Goal: Information Seeking & Learning: Learn about a topic

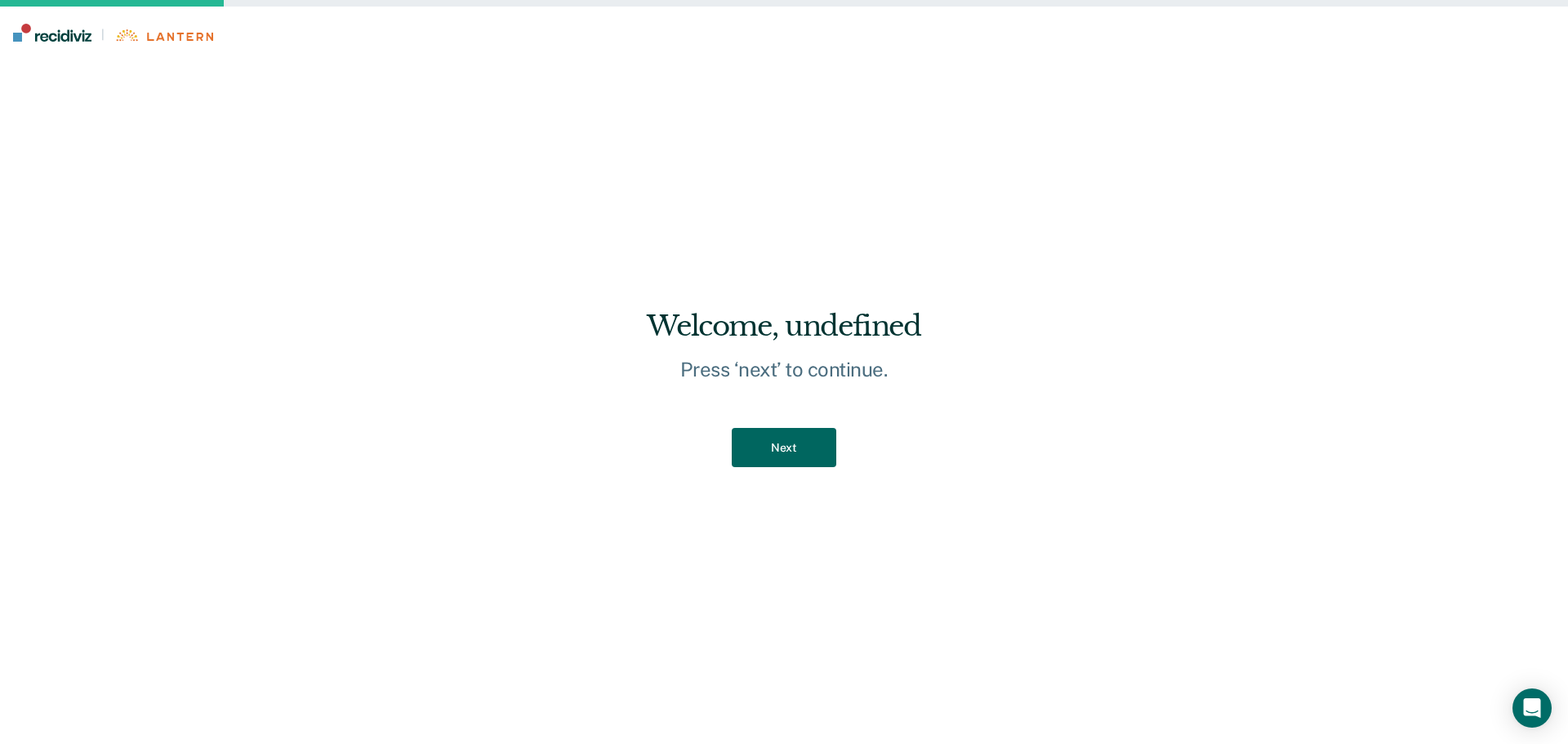
click at [791, 448] on button "Next" at bounding box center [783, 448] width 103 height 40
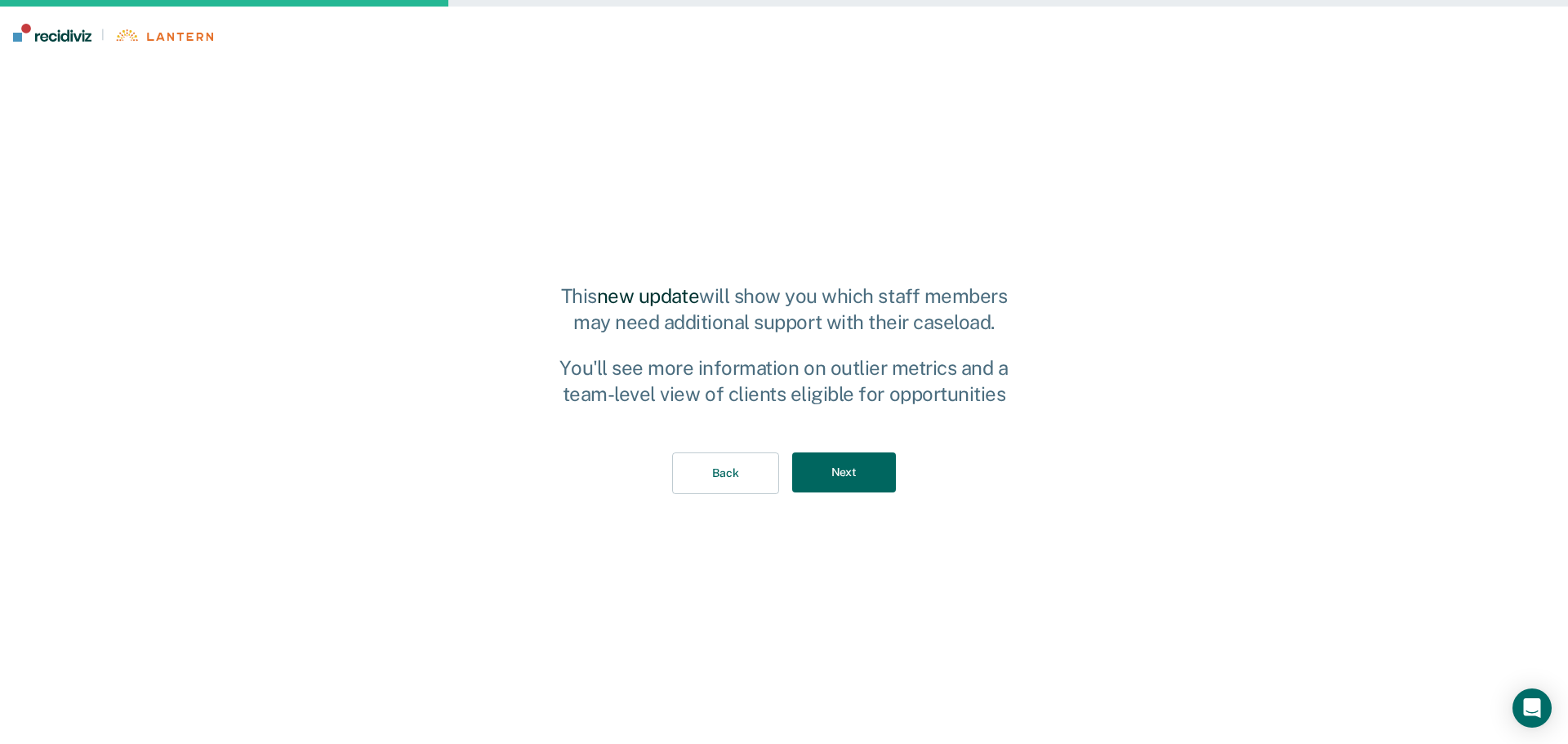
click at [830, 471] on button "Next" at bounding box center [843, 472] width 103 height 40
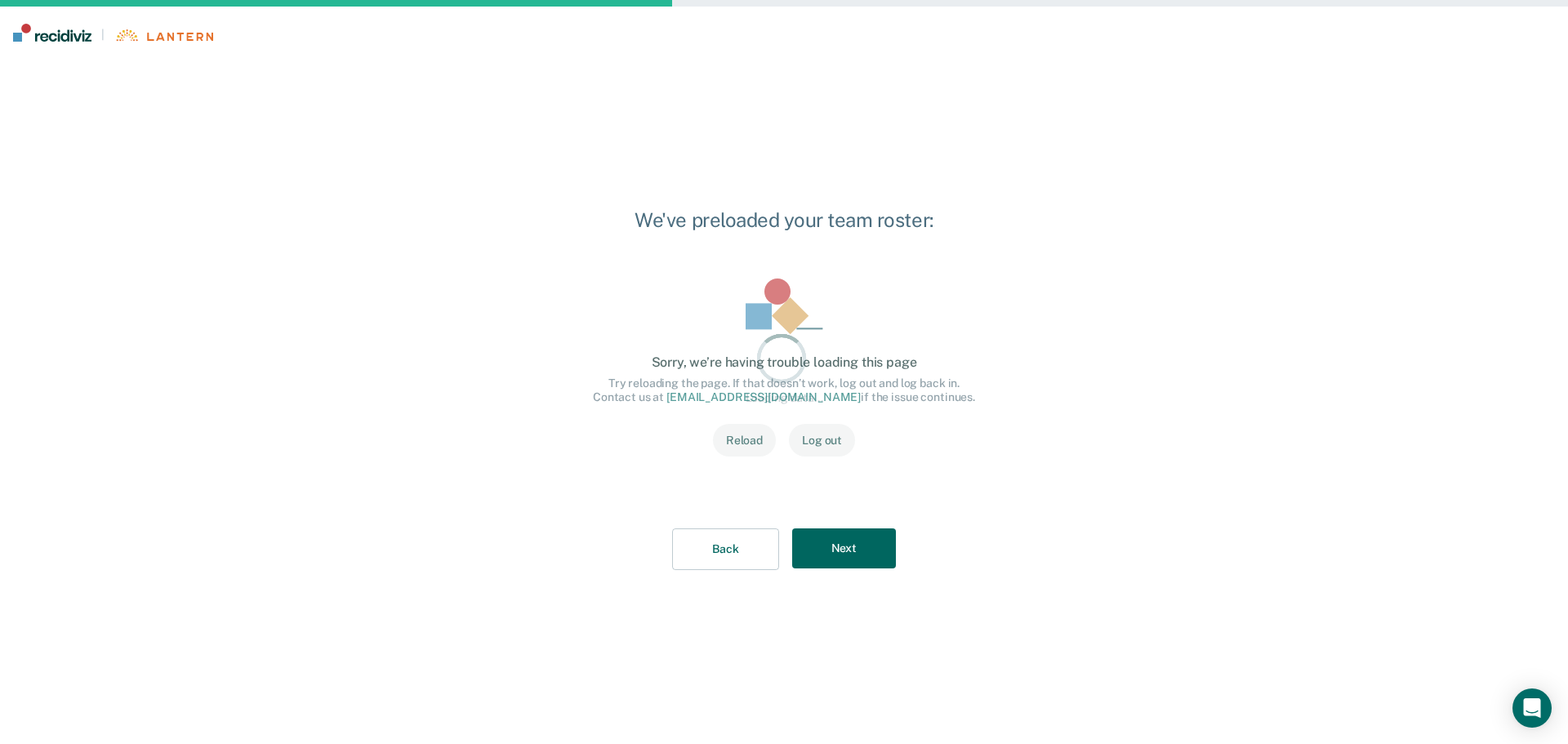
click at [840, 489] on div "Loading data... Loading data... Sorry, we’re having trouble loading this page T…" at bounding box center [783, 377] width 434 height 250
click at [819, 541] on button "Next" at bounding box center [843, 548] width 103 height 40
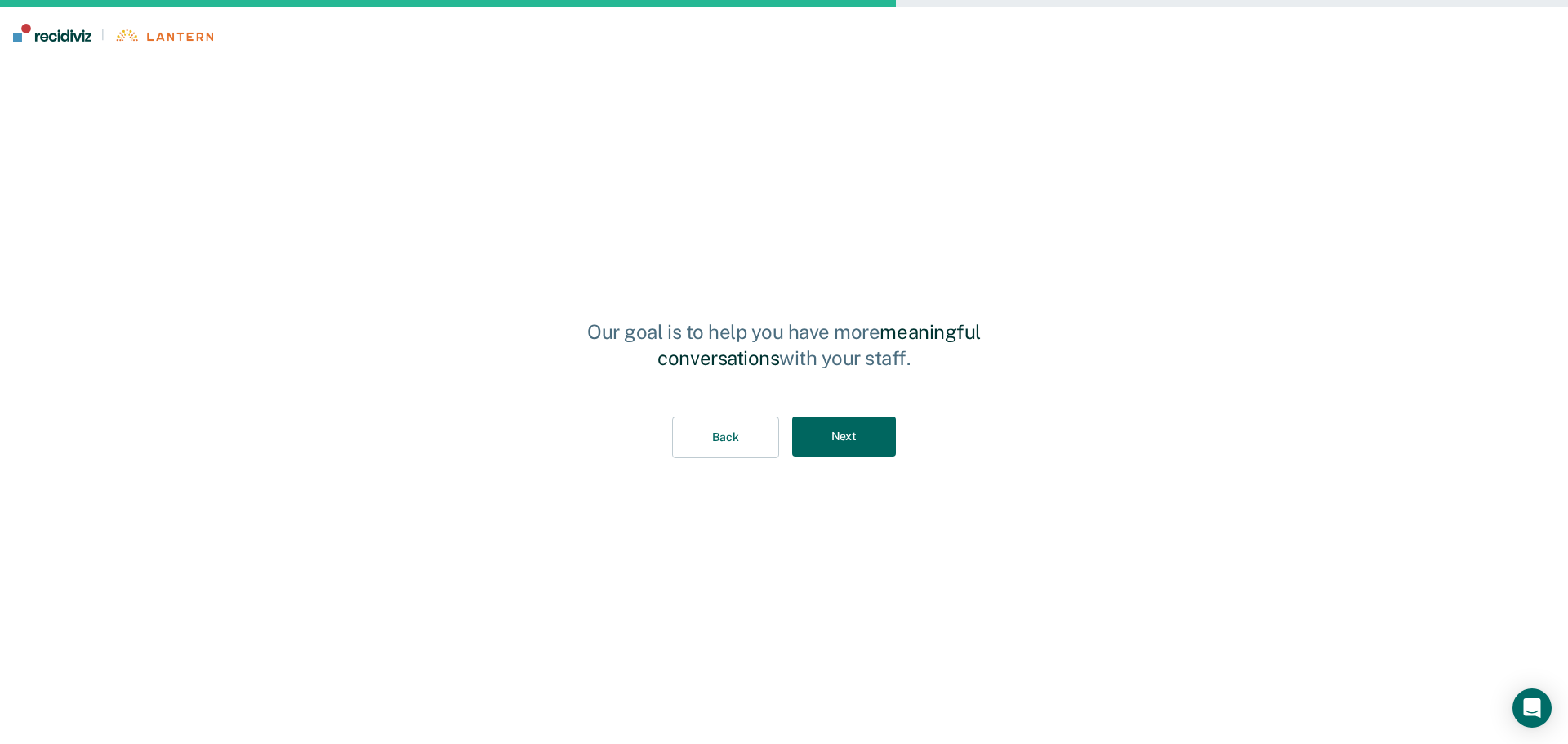
click at [871, 444] on button "Next" at bounding box center [843, 436] width 103 height 40
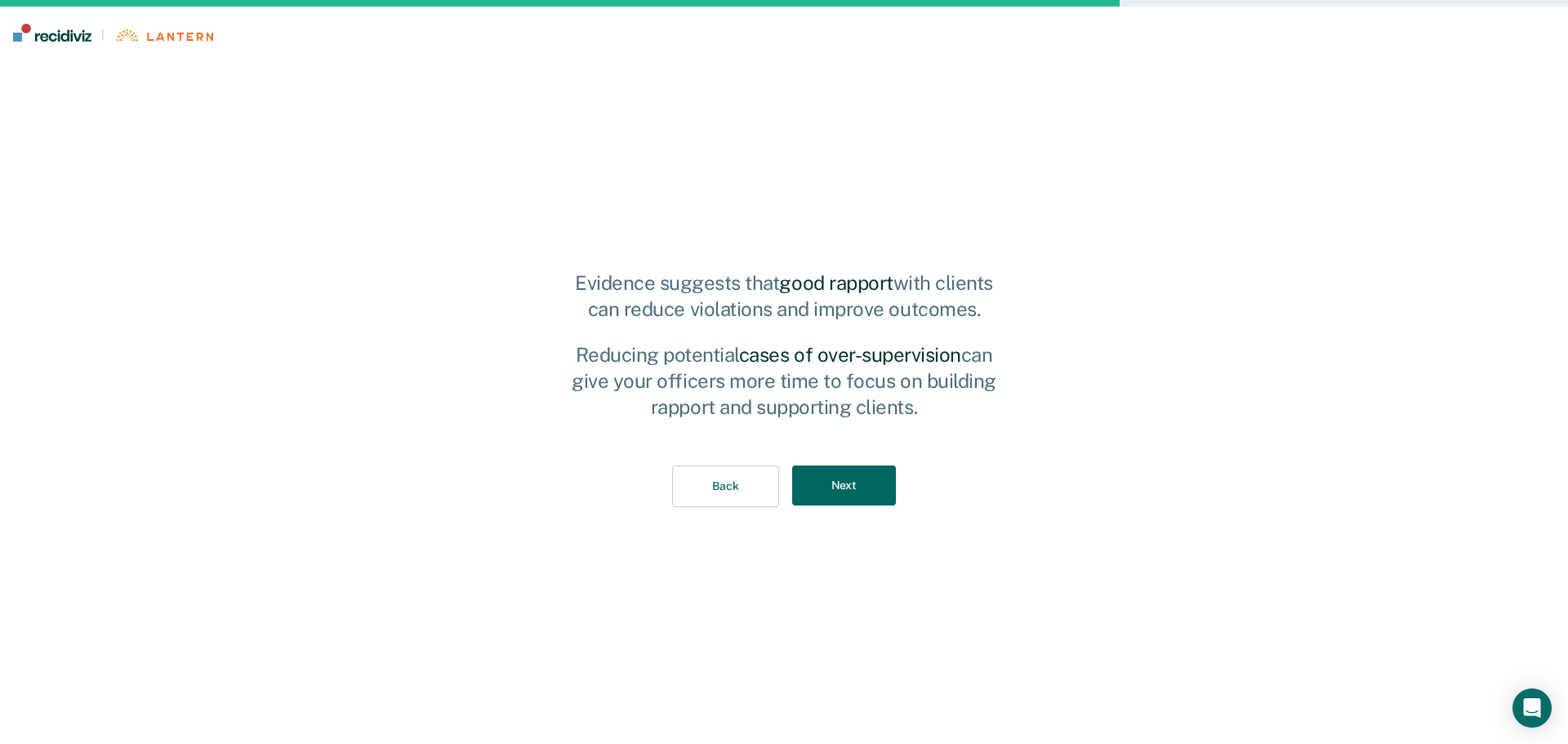
click at [852, 477] on button "Next" at bounding box center [843, 485] width 103 height 40
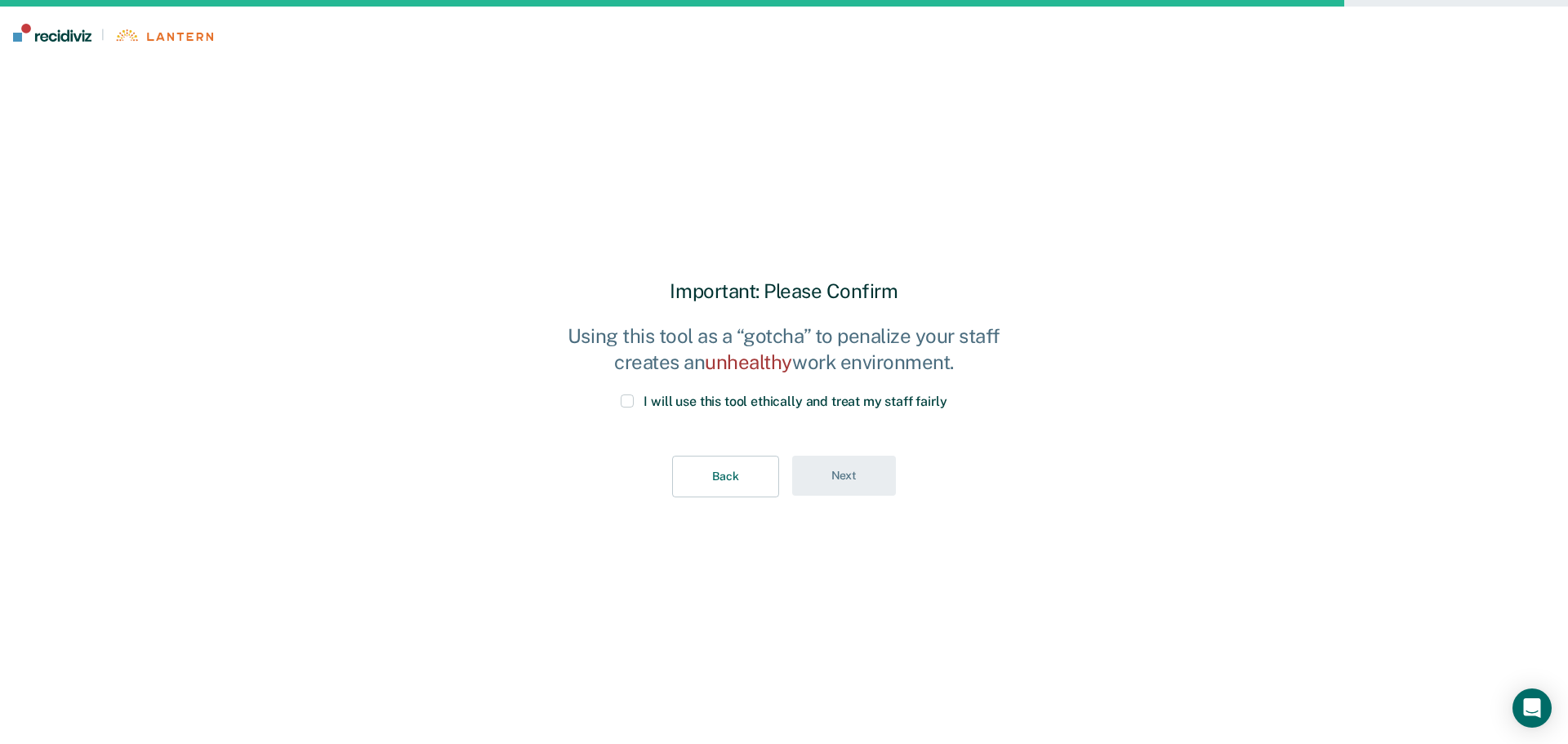
click at [624, 399] on span at bounding box center [626, 400] width 13 height 13
click at [947, 394] on input "I will use this tool ethically and treat my staff fairly" at bounding box center [947, 394] width 0 height 0
click at [841, 480] on button "Next" at bounding box center [843, 475] width 103 height 40
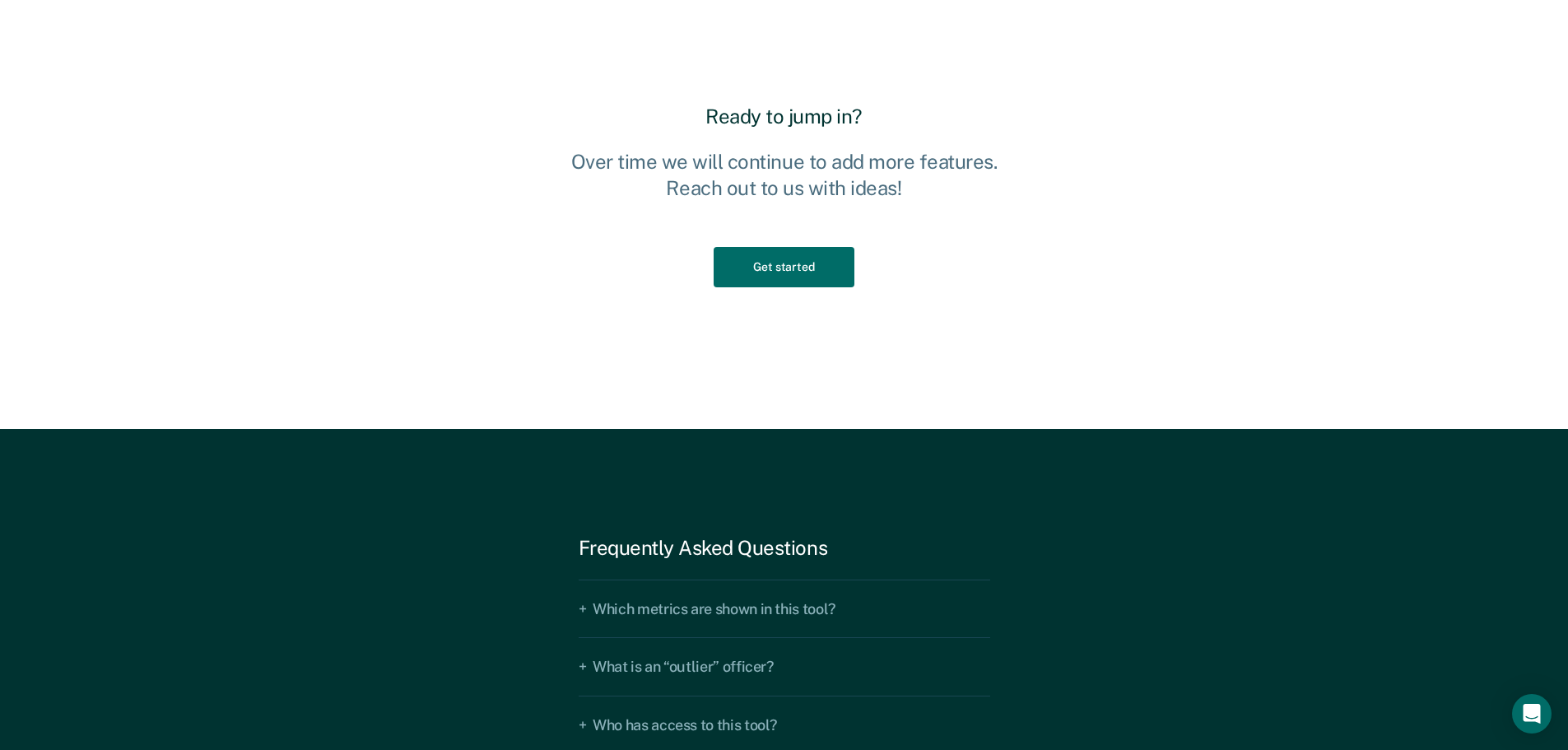
scroll to position [1431, 0]
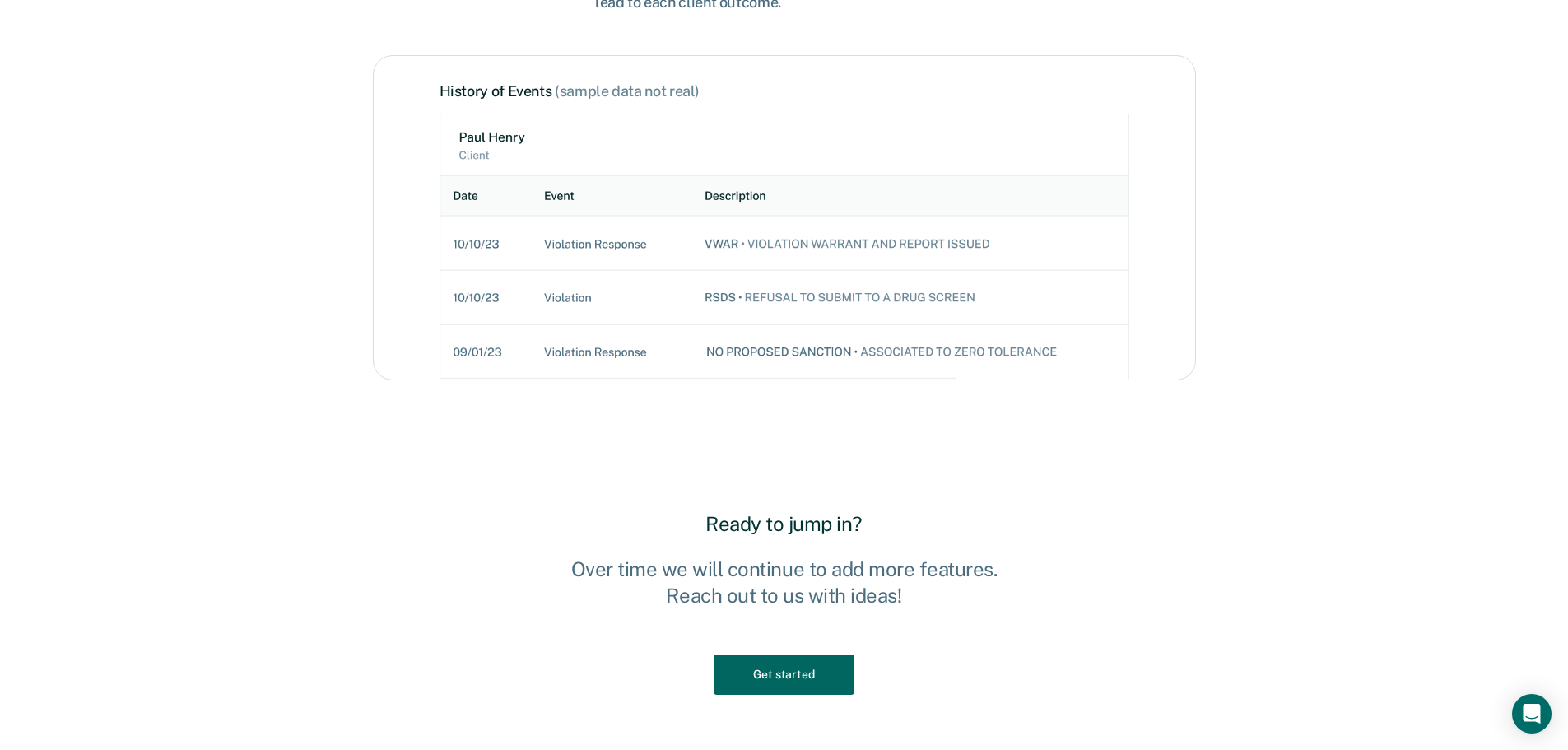
click at [835, 666] on button "Get started" at bounding box center [784, 674] width 140 height 40
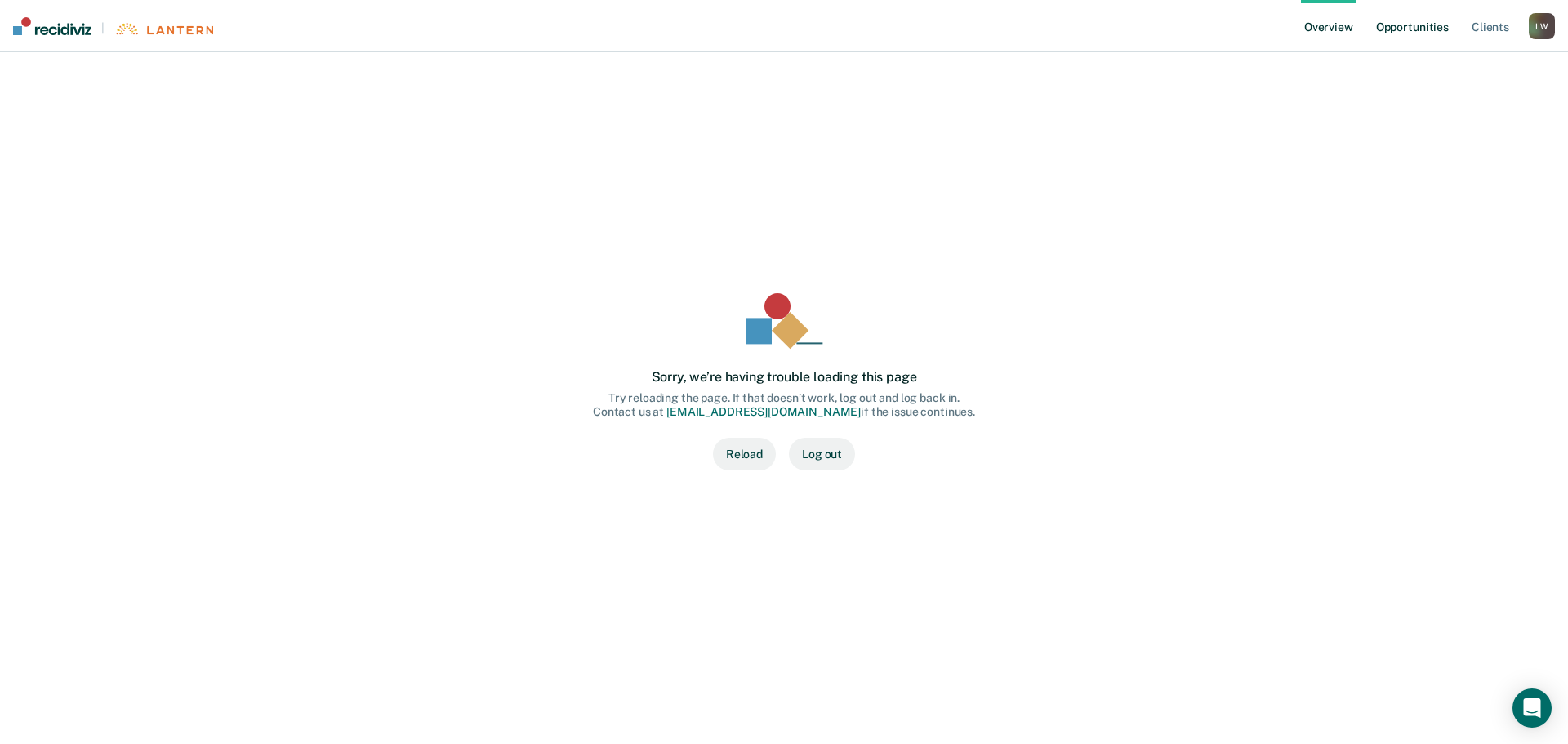
click at [1397, 22] on link "Opportunities" at bounding box center [1412, 26] width 79 height 53
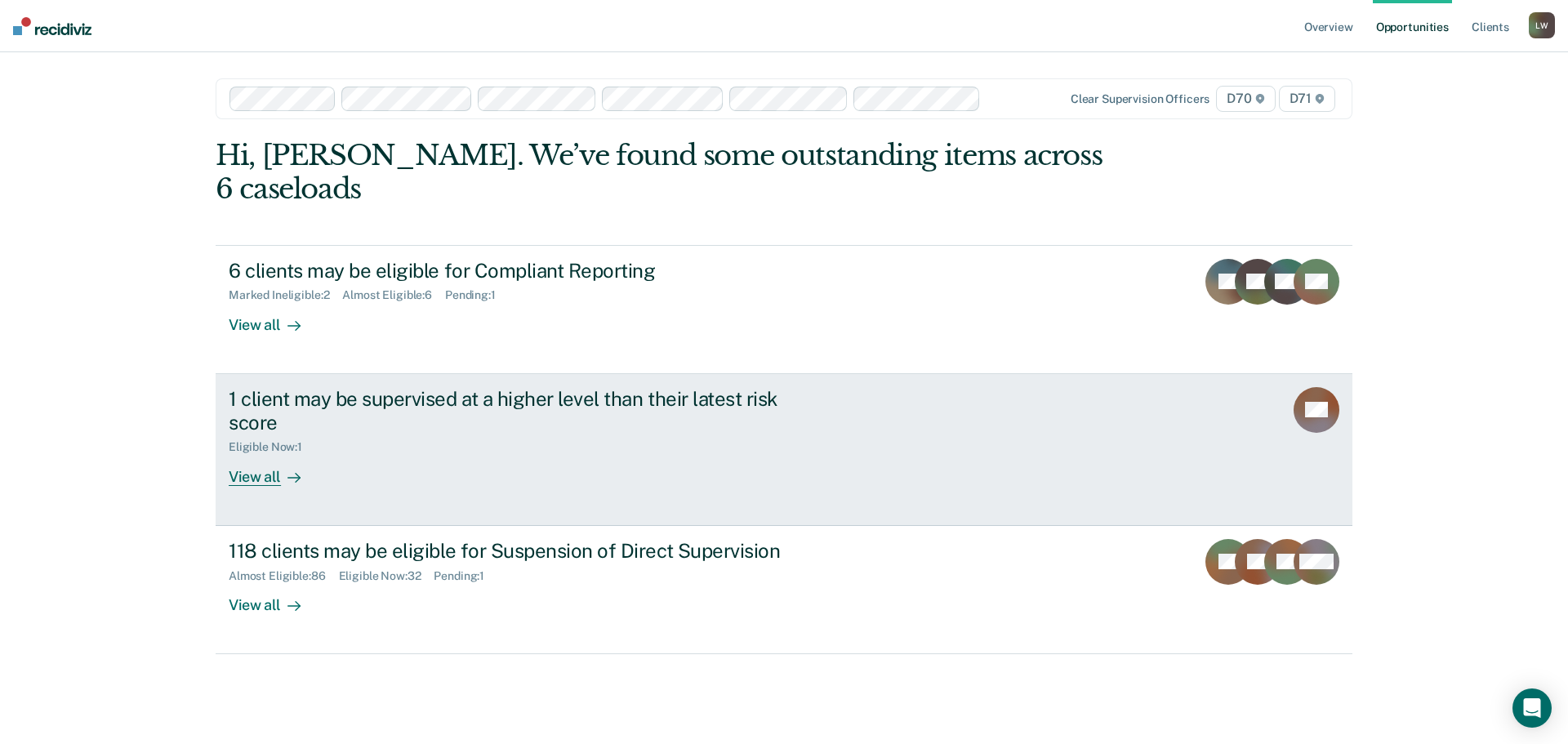
click at [263, 483] on div "View all" at bounding box center [274, 470] width 92 height 32
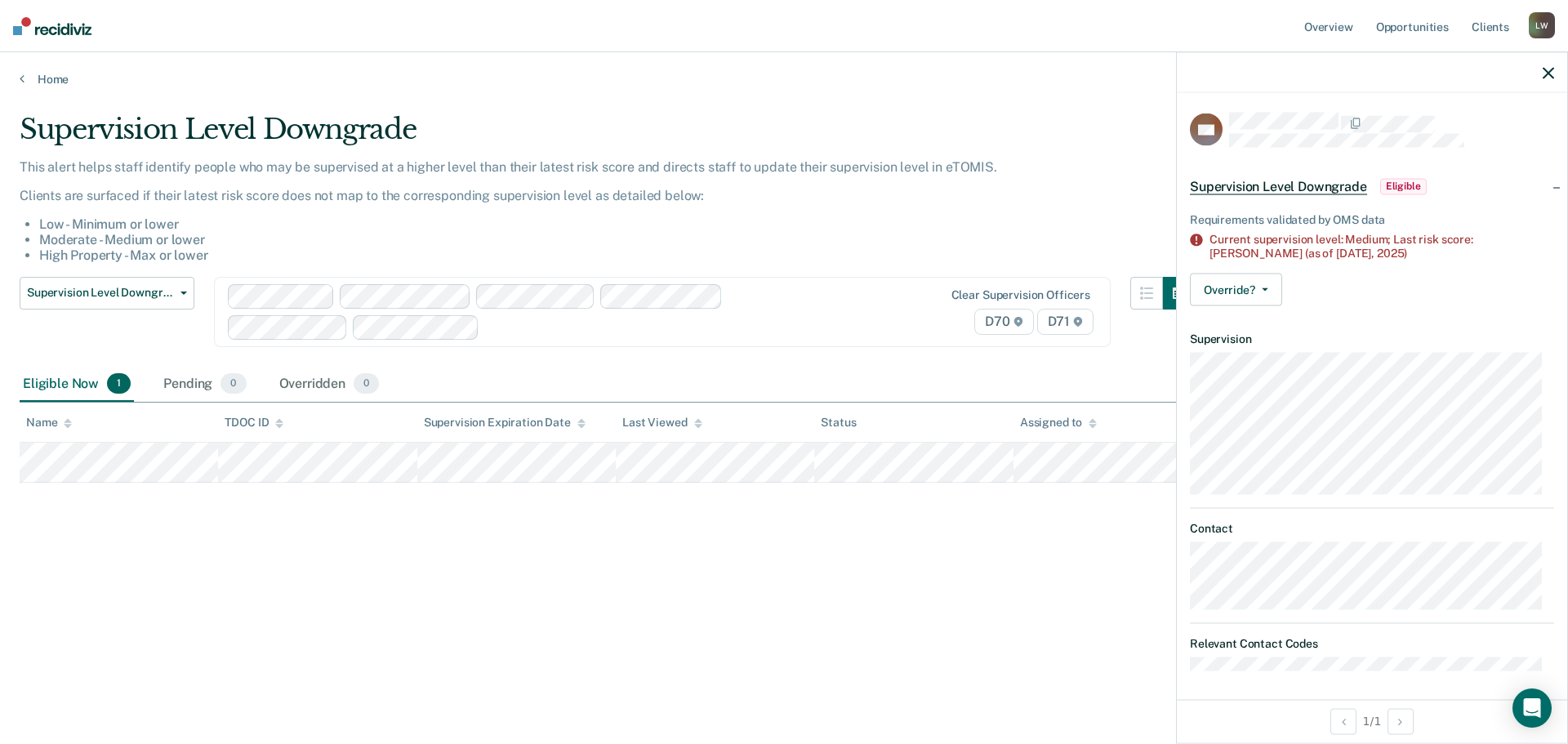
click at [927, 599] on div "Supervision Level Downgrade This alert helps staff identify people who may be s…" at bounding box center [783, 368] width 1528 height 509
click at [864, 549] on div "Supervision Level Downgrade This alert helps staff identify people who may be s…" at bounding box center [783, 368] width 1528 height 509
click at [1551, 73] on icon "button" at bounding box center [1548, 73] width 12 height 12
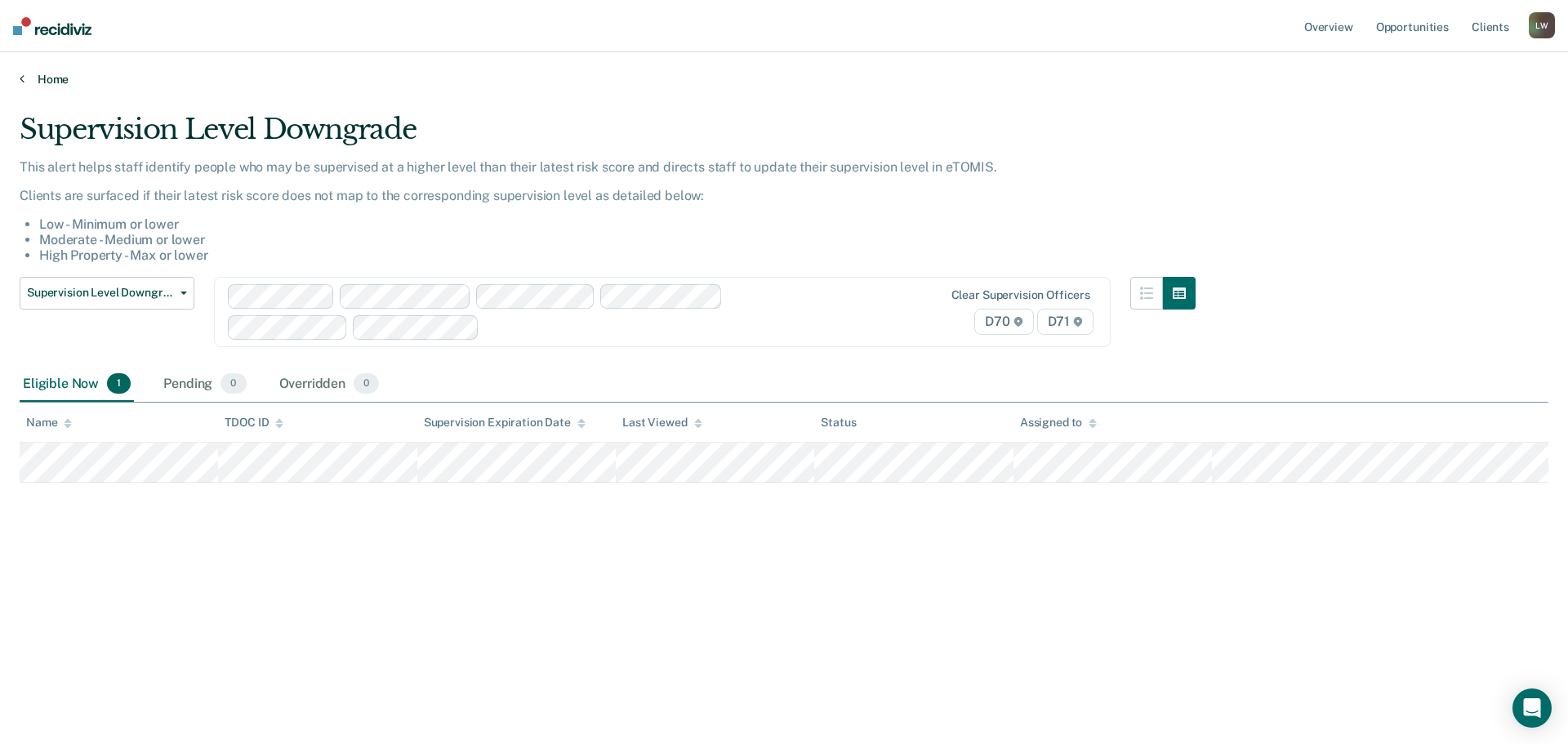
click at [53, 78] on link "Home" at bounding box center [783, 79] width 1528 height 15
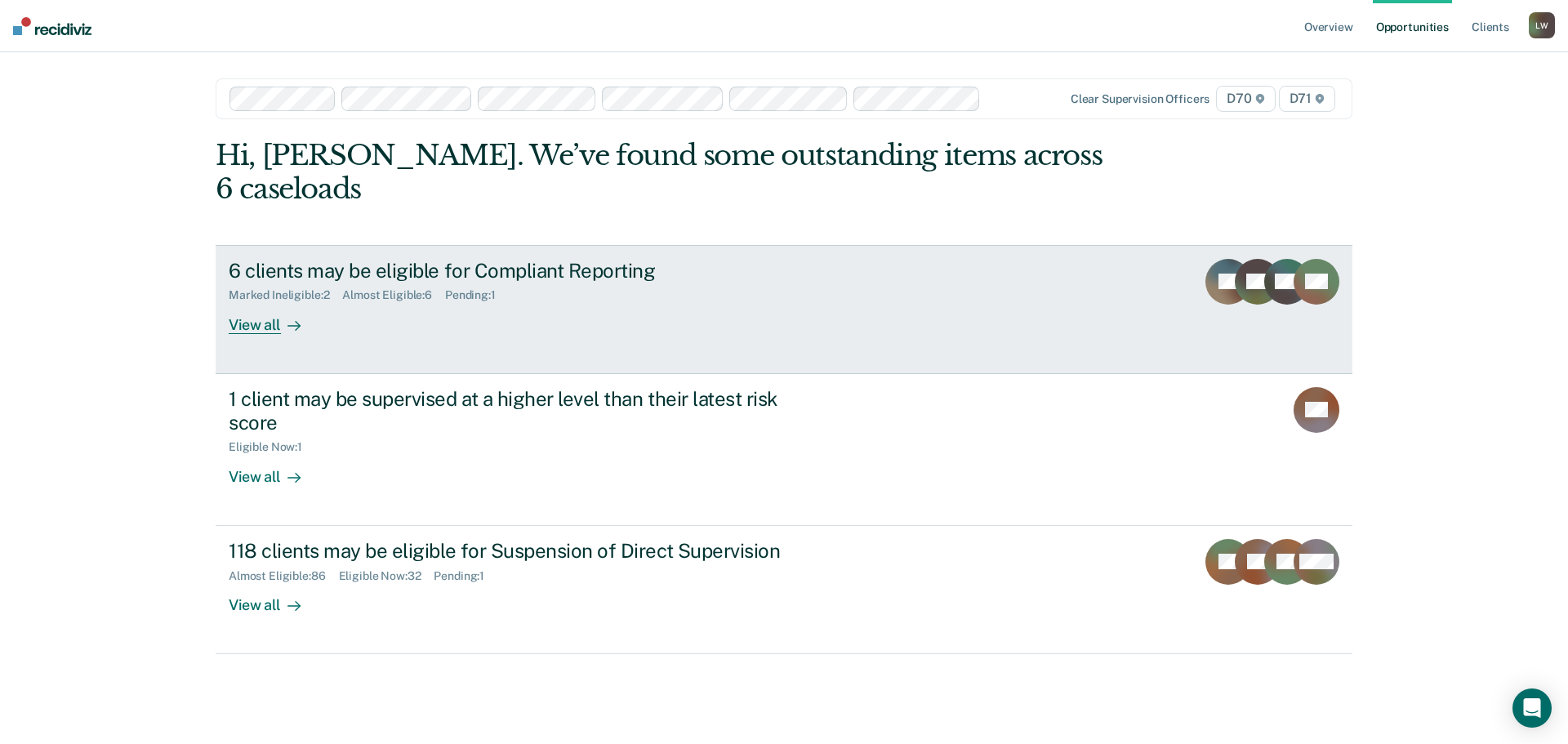
click at [345, 268] on div "6 clients may be eligible for Compliant Reporting" at bounding box center [515, 270] width 573 height 23
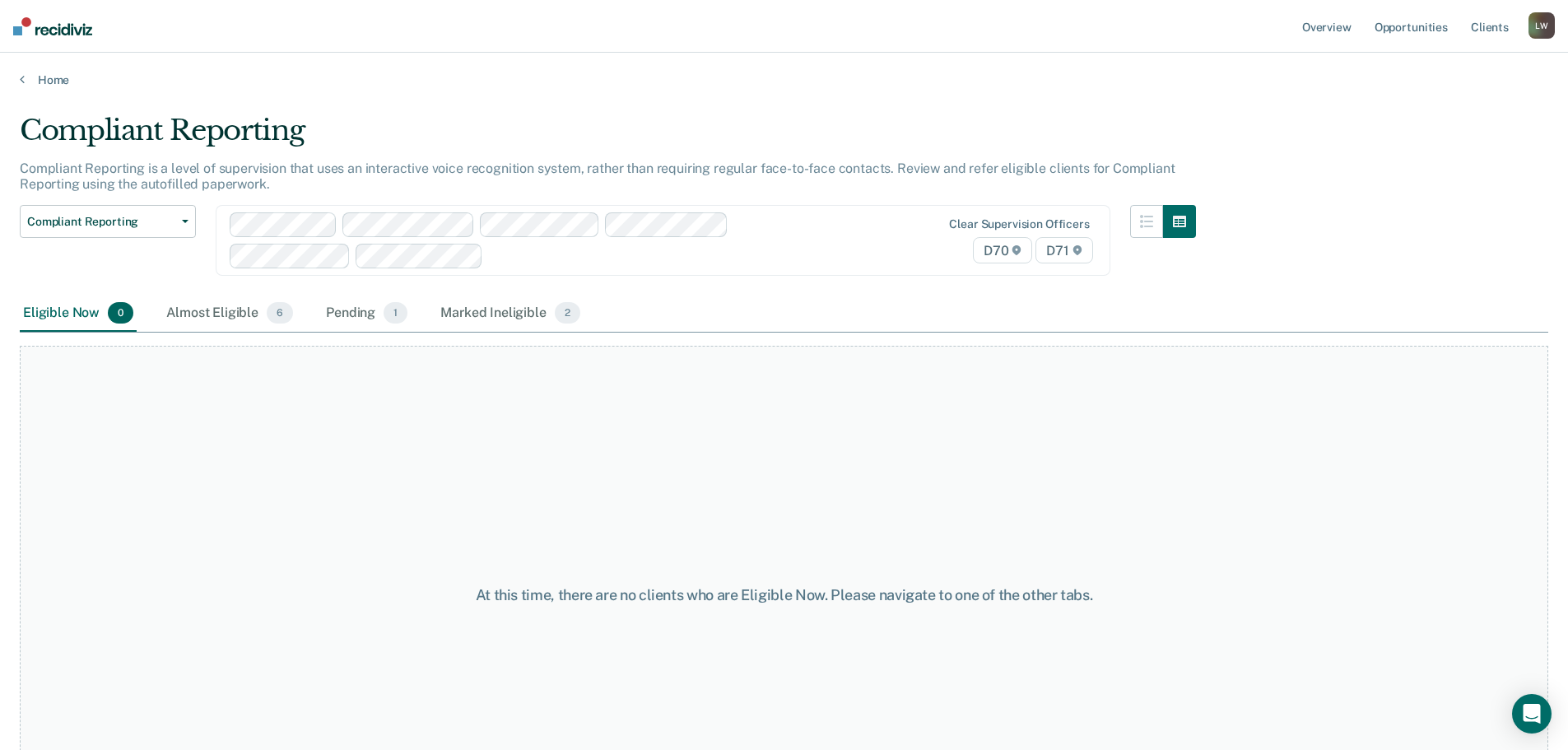
click at [87, 309] on div "Eligible Now 0" at bounding box center [78, 314] width 117 height 36
click at [229, 309] on div "Almost Eligible 6" at bounding box center [230, 314] width 134 height 36
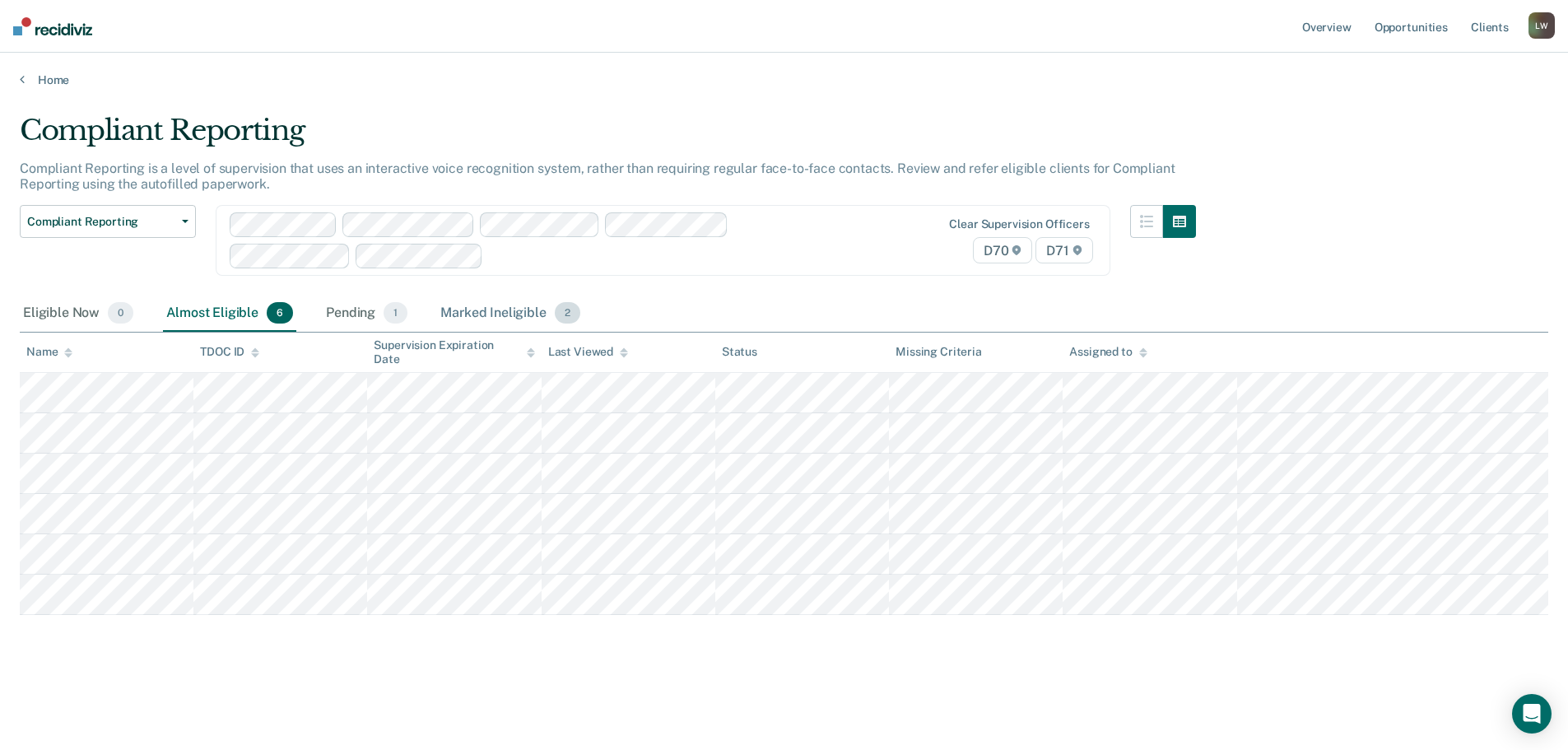
click at [495, 309] on div "Marked Ineligible 2" at bounding box center [510, 314] width 146 height 36
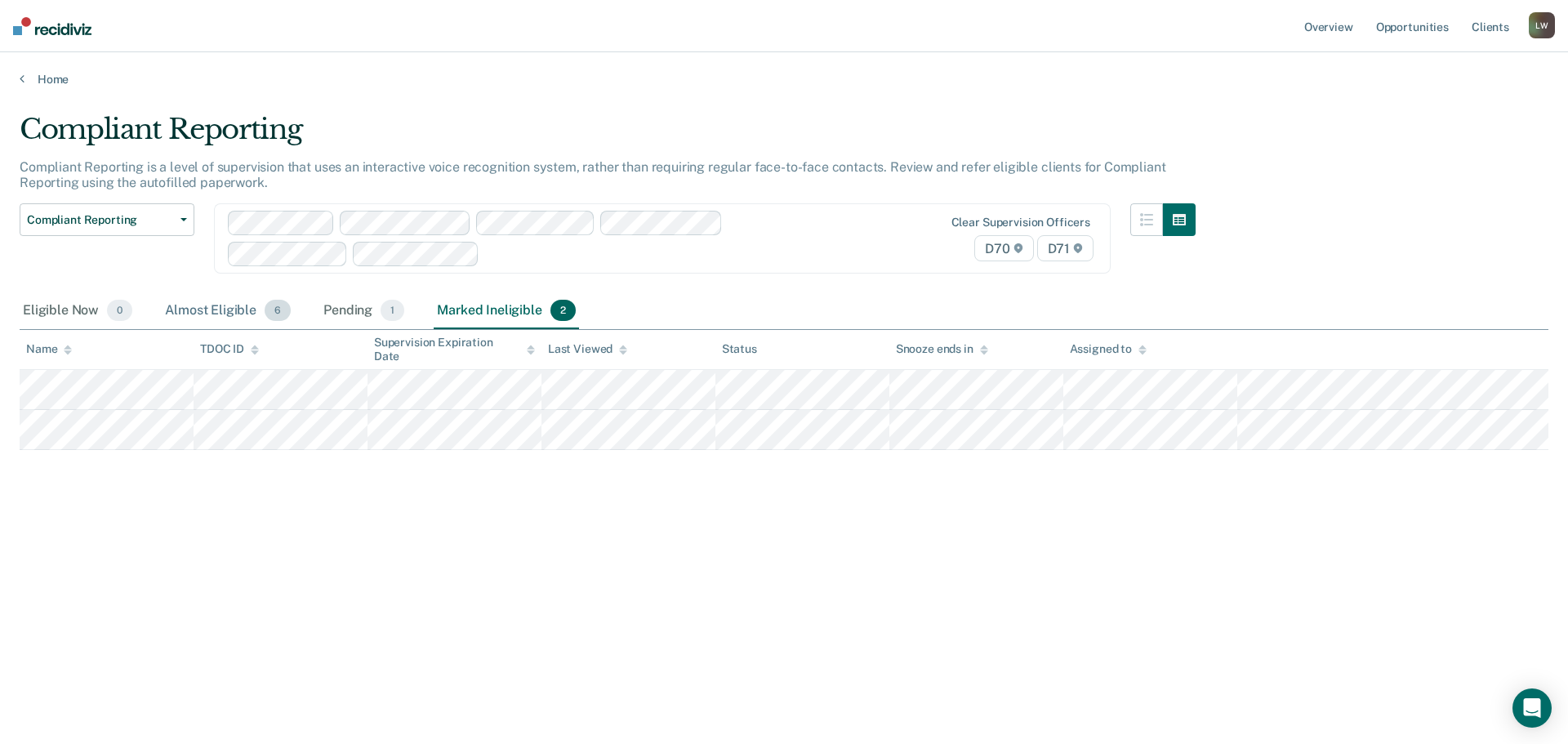
click at [240, 311] on div "Almost Eligible 6" at bounding box center [228, 311] width 133 height 36
